Goal: Transaction & Acquisition: Purchase product/service

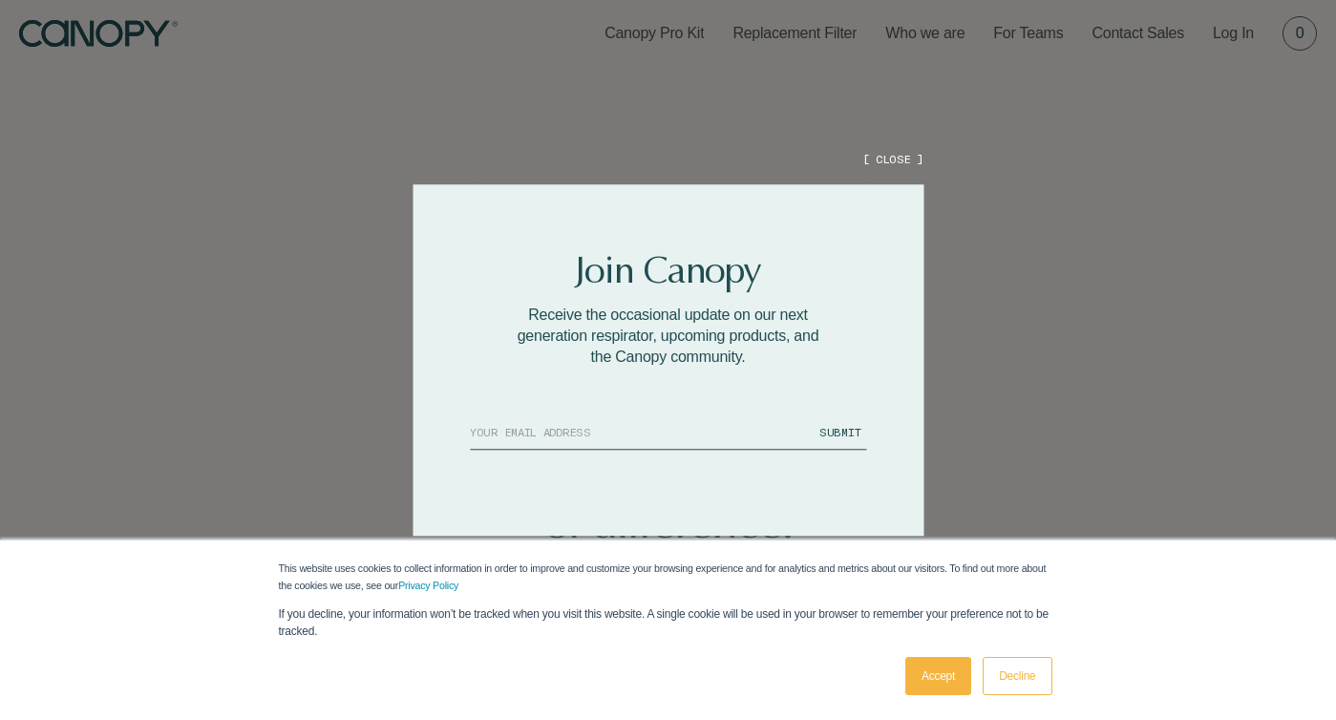
click at [890, 167] on div at bounding box center [668, 360] width 1336 height 720
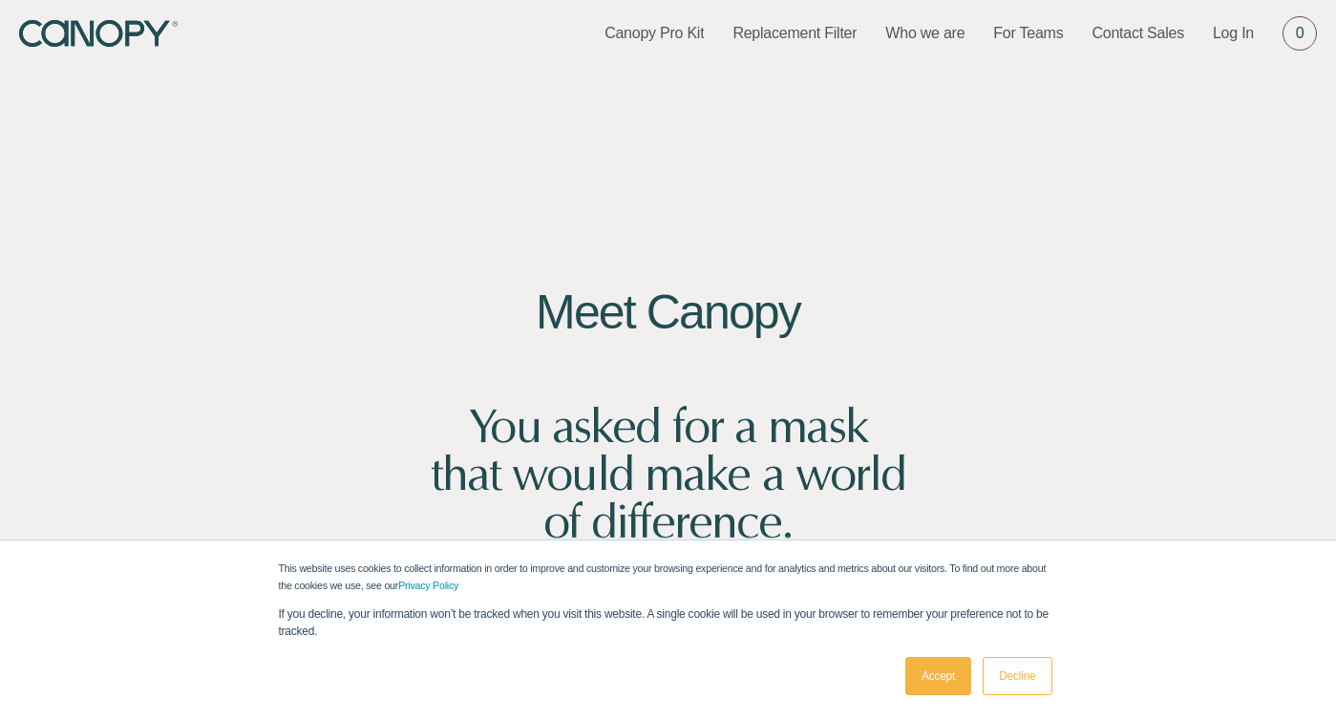
click at [1036, 681] on link "Decline" at bounding box center [1017, 676] width 69 height 38
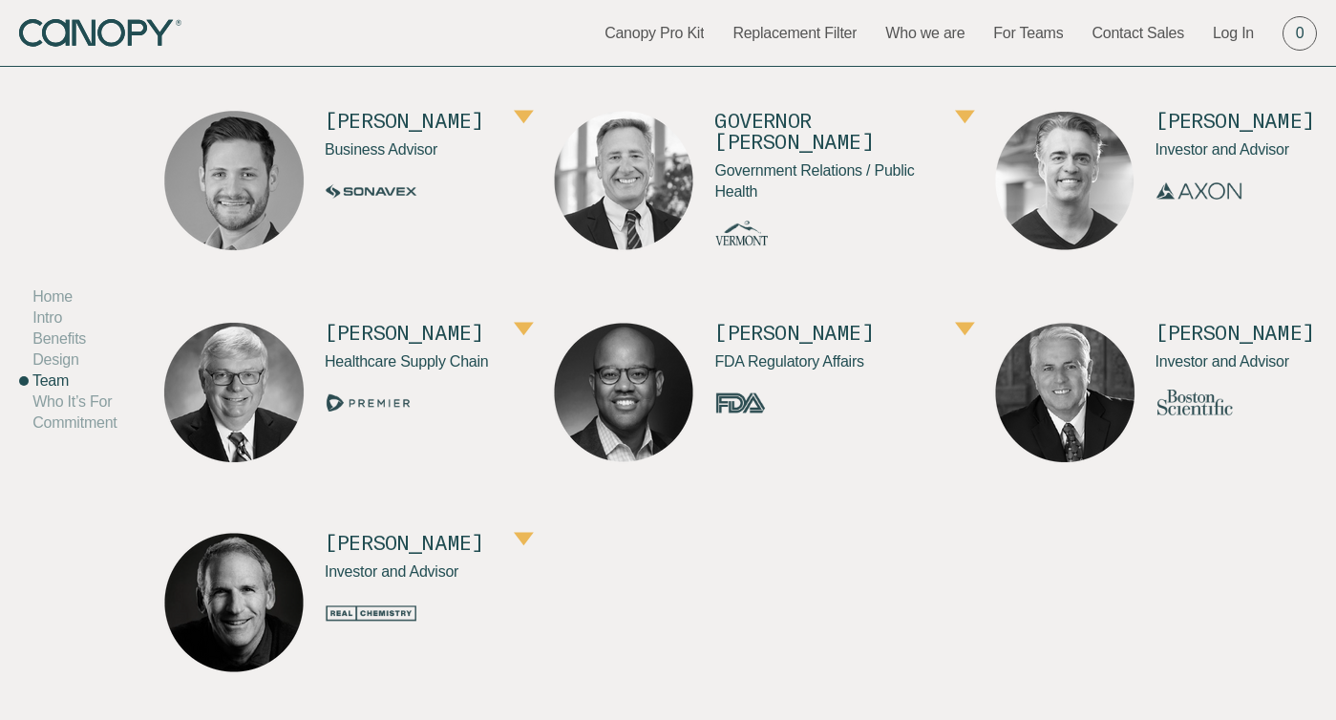
scroll to position [8012, 0]
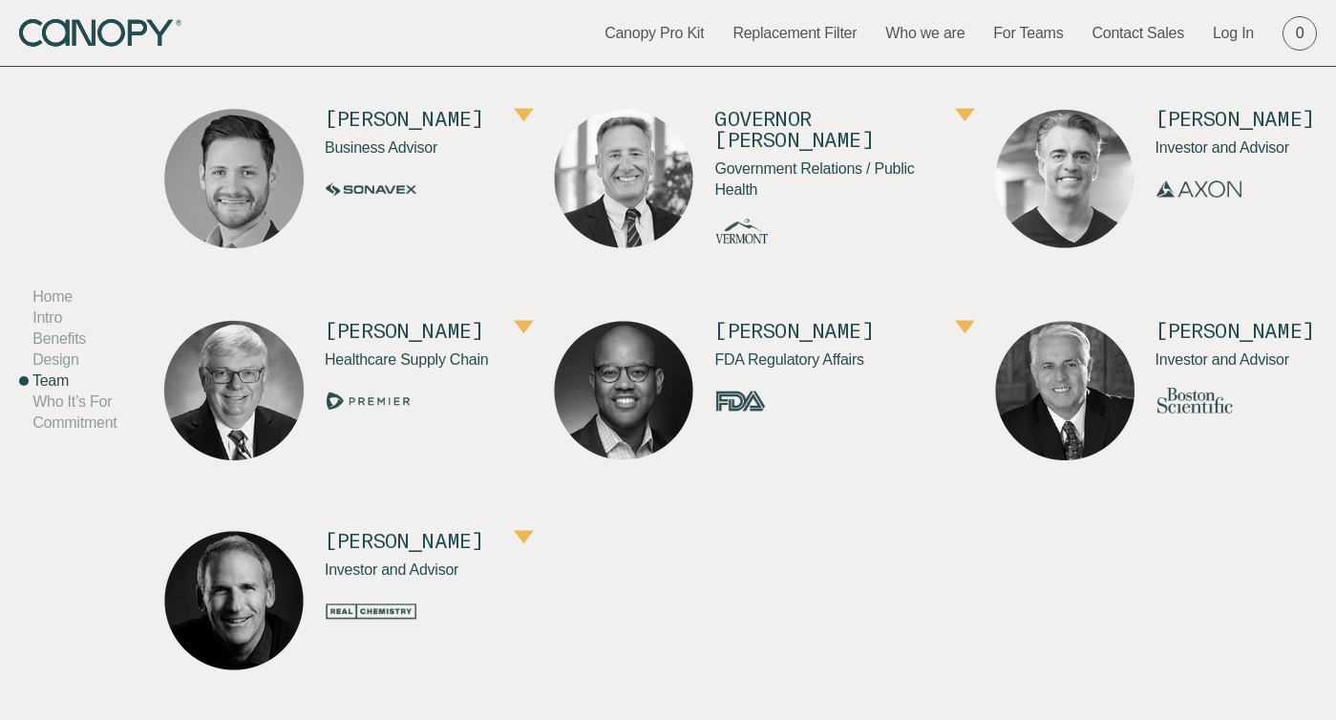
click at [110, 37] on icon "Canopy" at bounding box center [100, 33] width 162 height 28
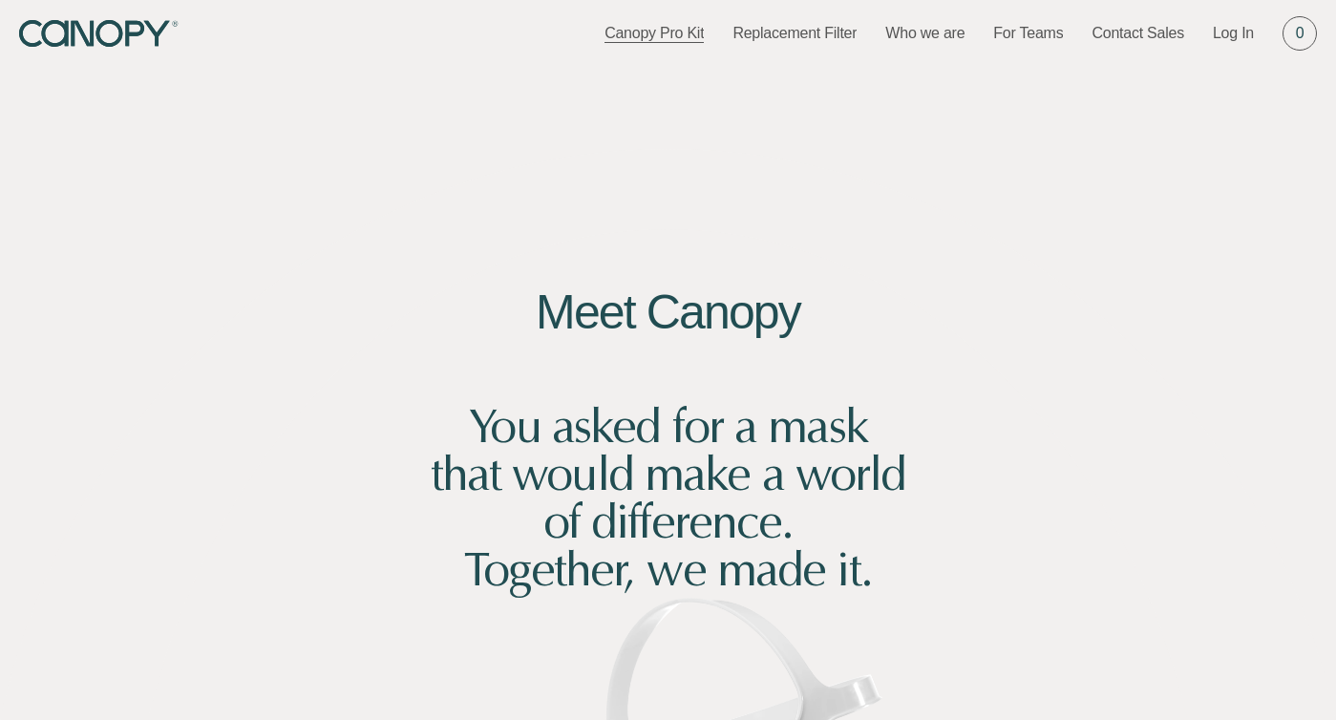
click at [674, 31] on link "Canopy Pro Kit" at bounding box center [653, 33] width 99 height 21
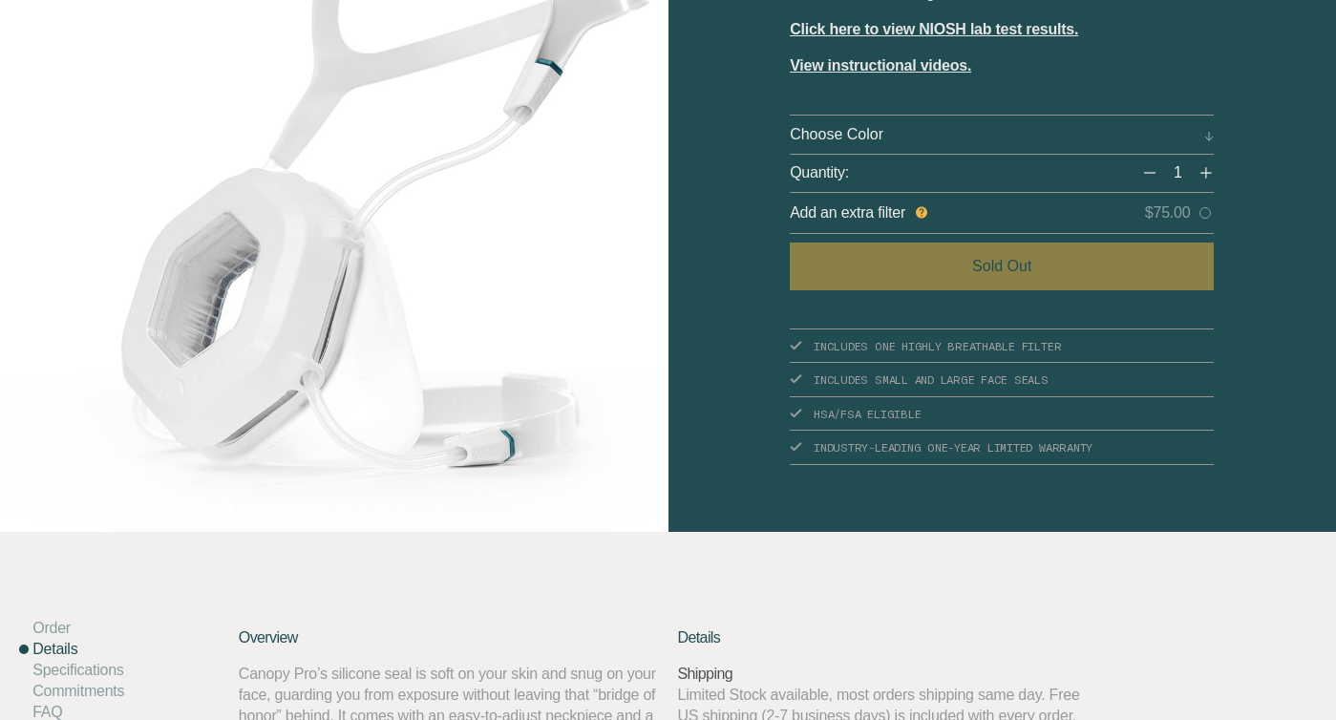
scroll to position [225, 0]
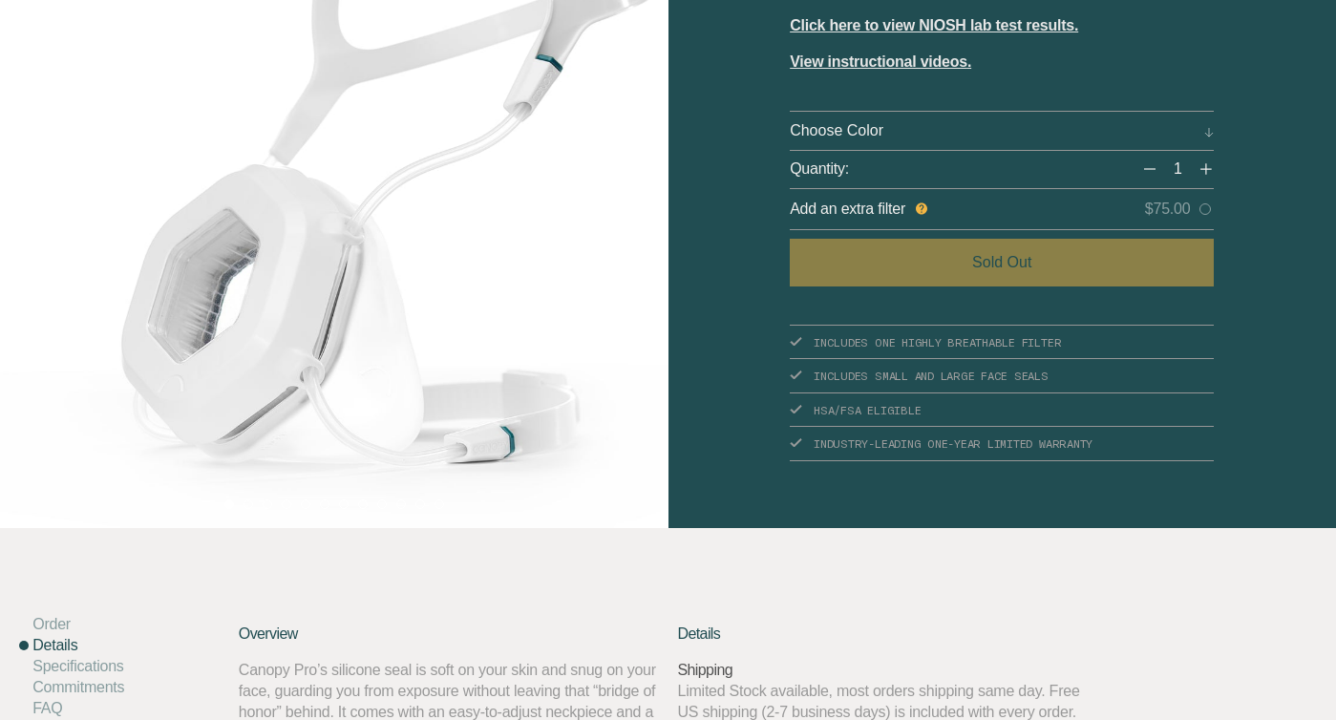
select select "Cloud (white)"
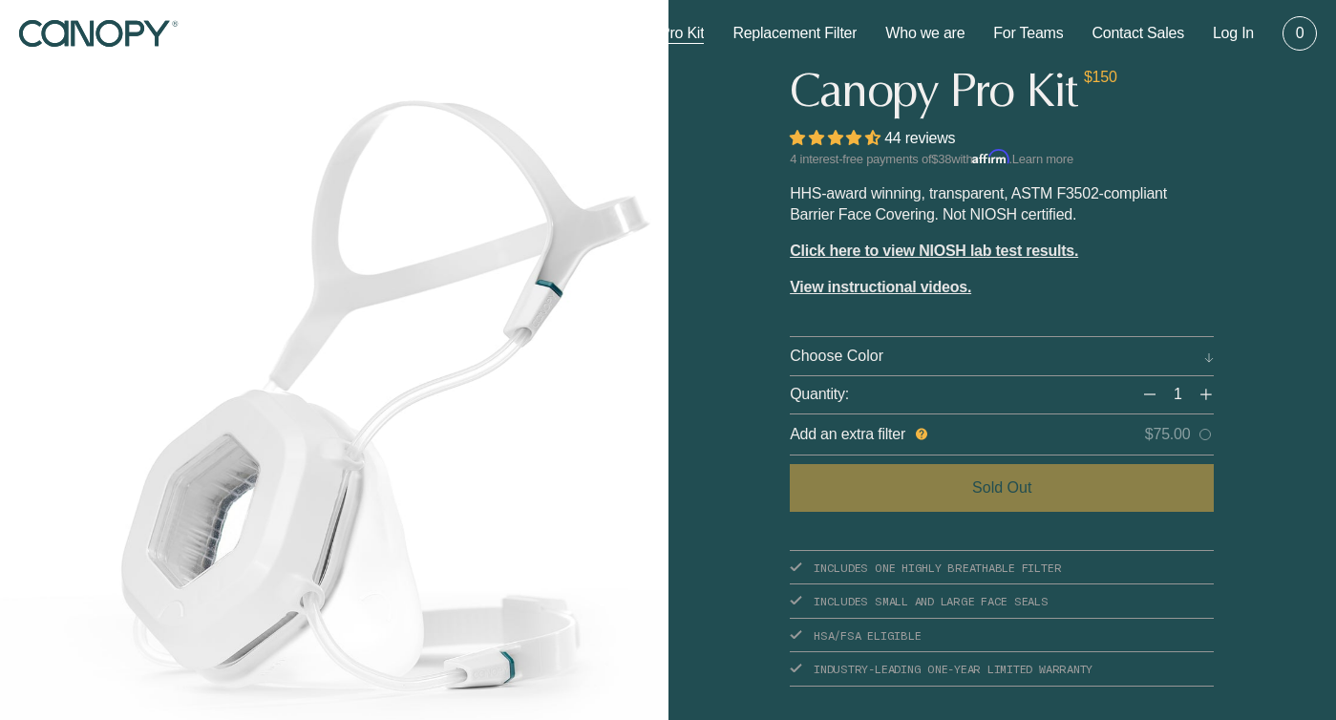
click at [125, 39] on icon "Canopy" at bounding box center [100, 34] width 162 height 28
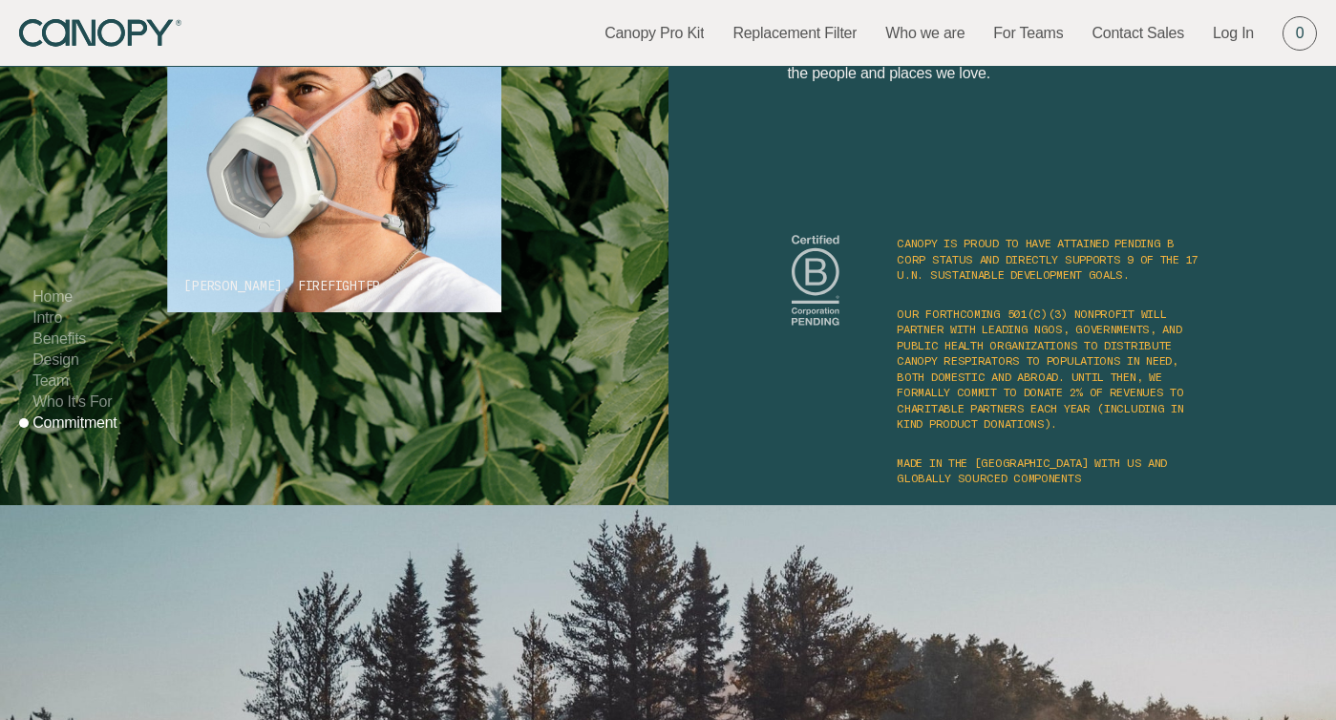
scroll to position [9652, 0]
